Goal: Find specific page/section: Find specific page/section

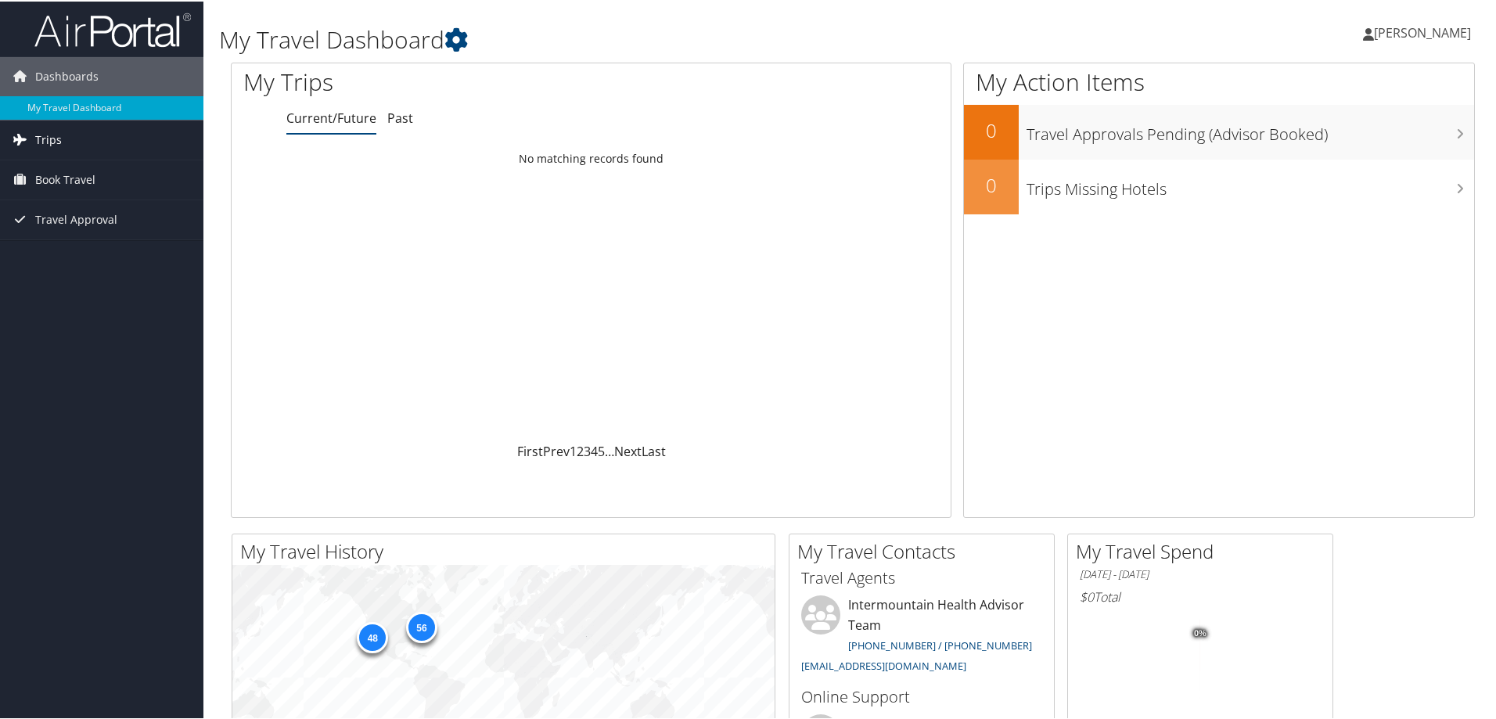
click at [62, 144] on link "Trips" at bounding box center [101, 138] width 203 height 39
click at [68, 195] on link "Past Trips" at bounding box center [101, 193] width 203 height 23
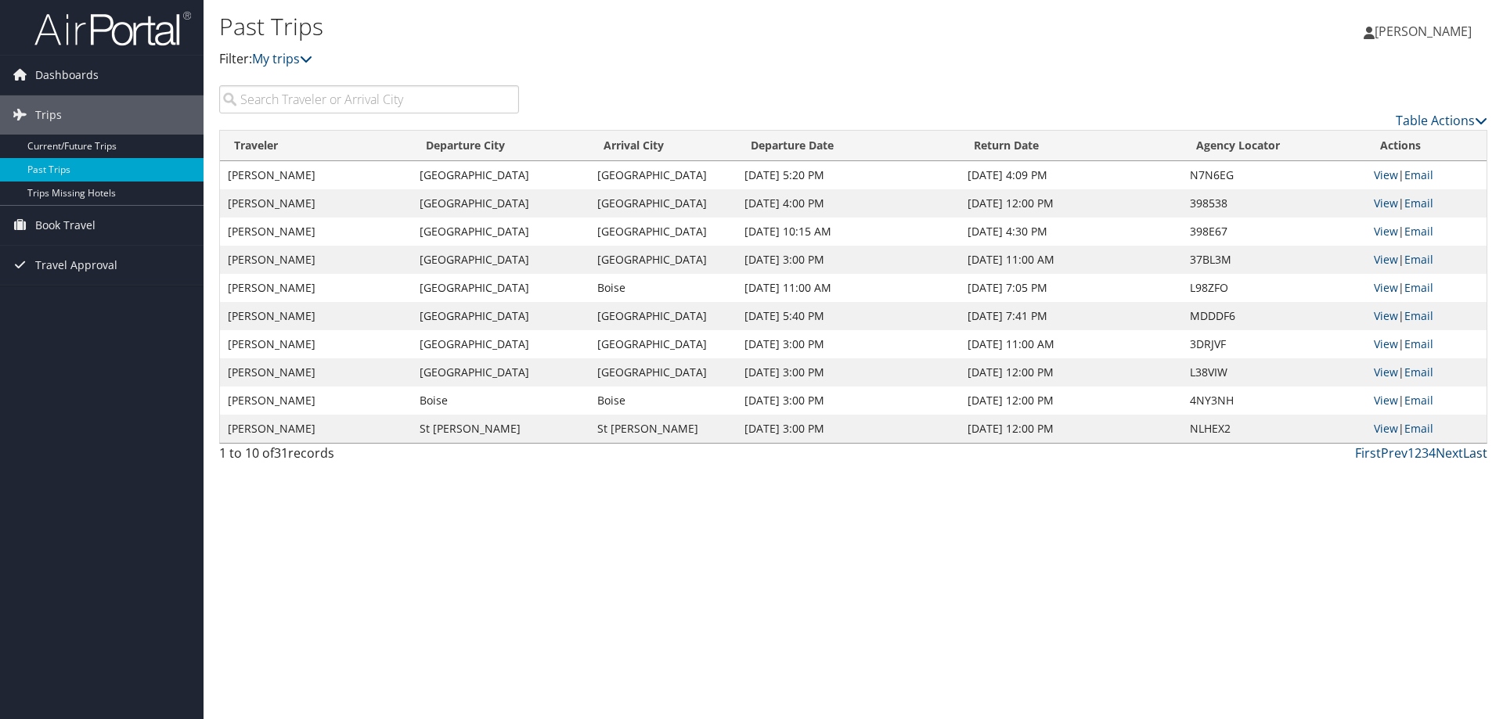
click at [1472, 457] on link "Last" at bounding box center [1475, 453] width 24 height 17
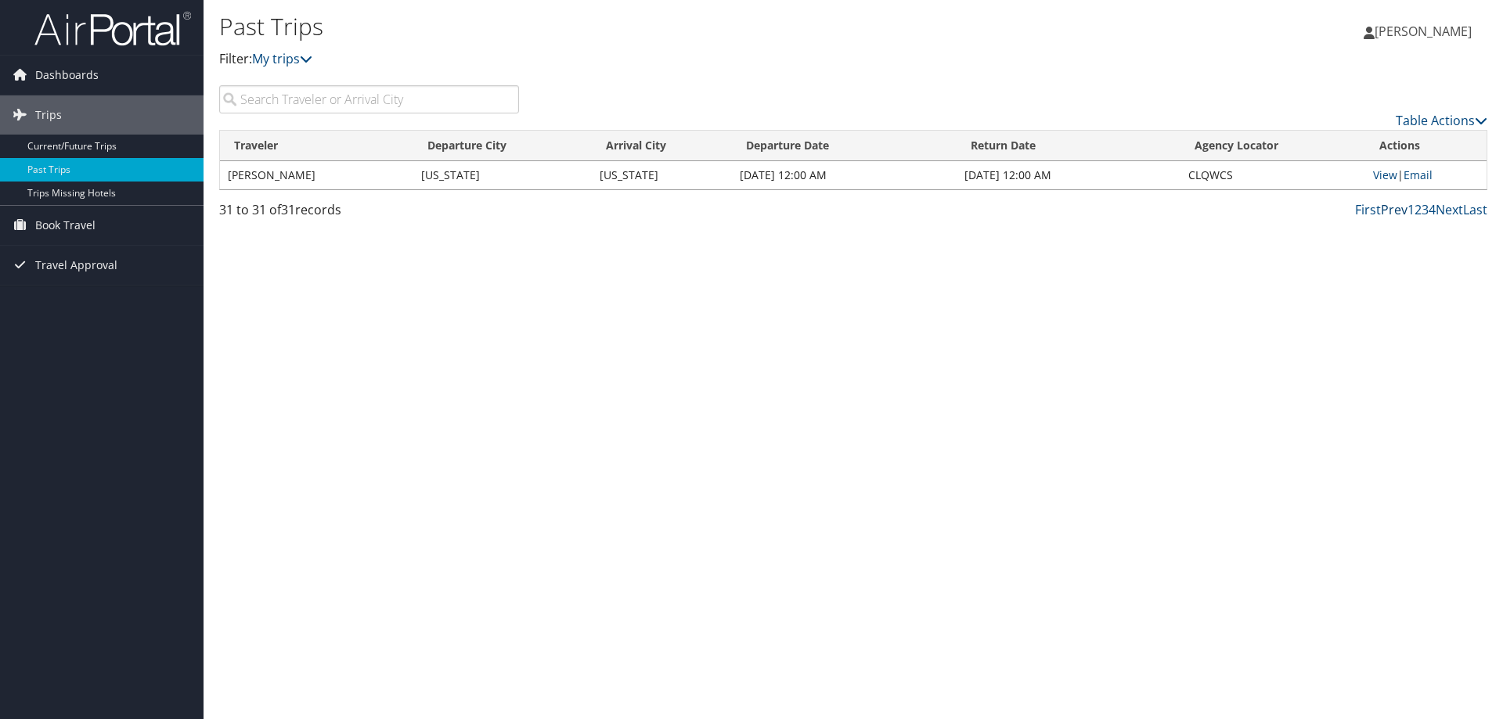
click at [1400, 211] on link "Prev" at bounding box center [1394, 209] width 27 height 17
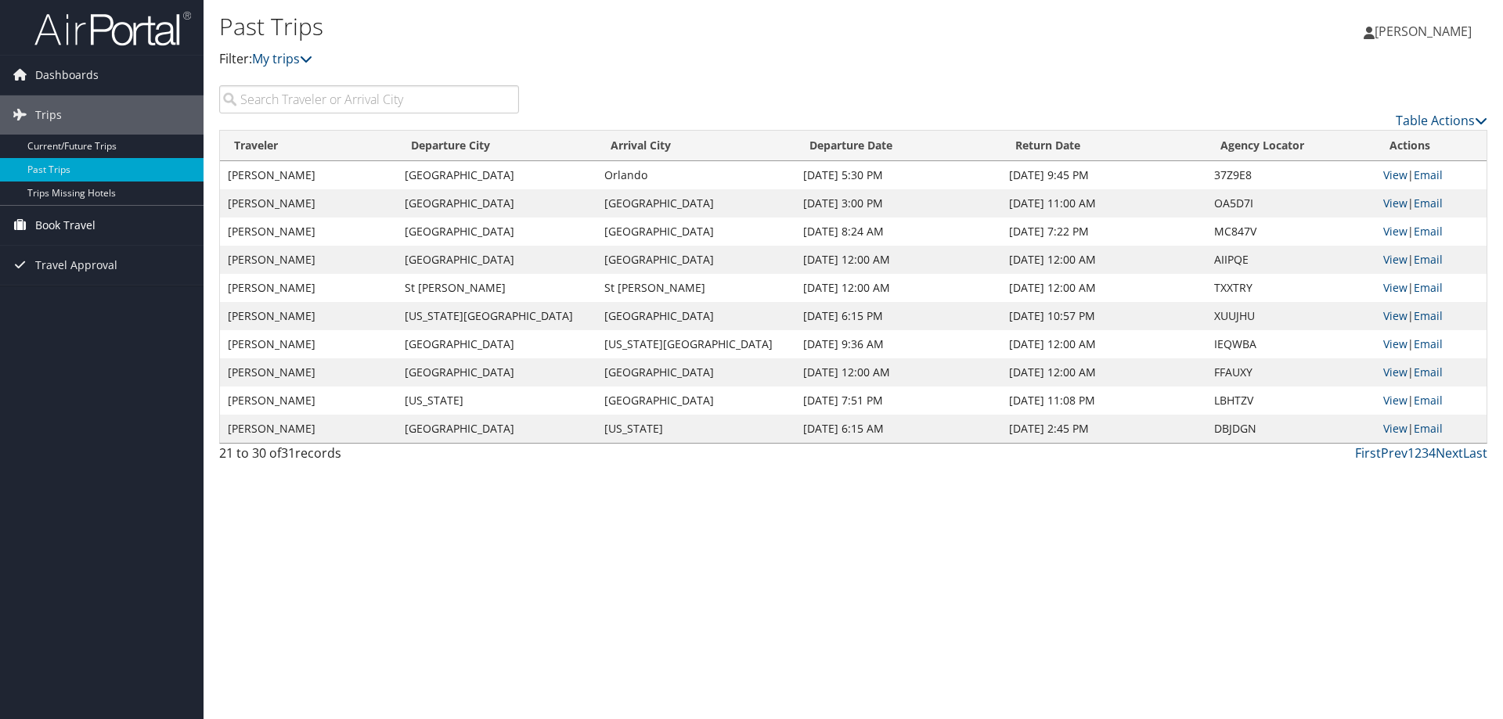
click at [60, 221] on span "Book Travel" at bounding box center [65, 225] width 60 height 39
click at [81, 294] on link "Book/Manage Online Trips" at bounding box center [101, 303] width 203 height 23
